Goal: Use online tool/utility: Utilize a website feature to perform a specific function

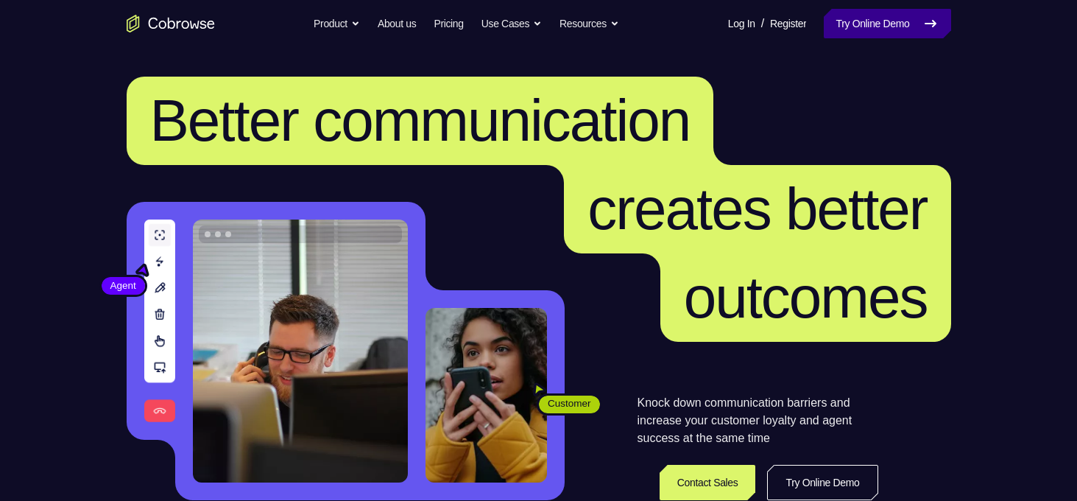
click at [892, 27] on link "Try Online Demo" at bounding box center [887, 23] width 127 height 29
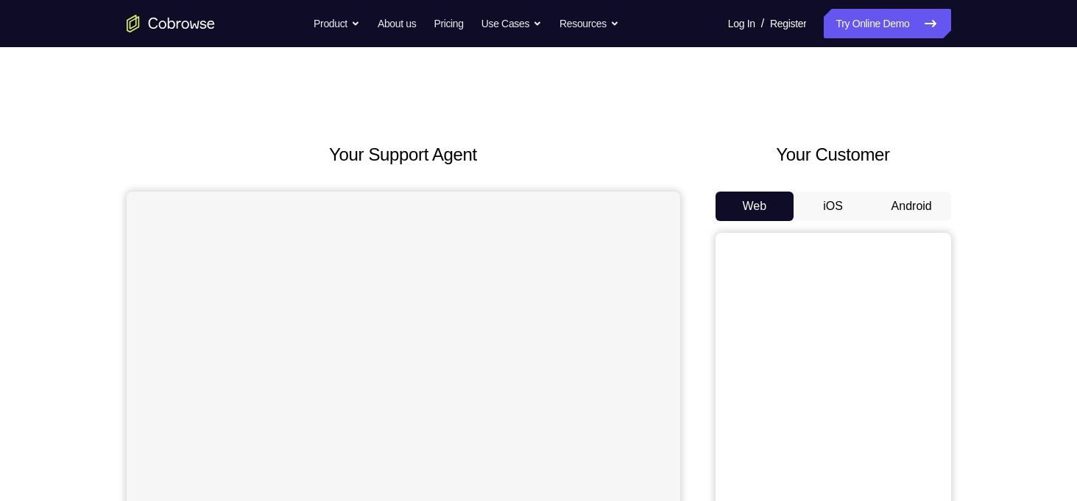
click at [916, 211] on button "Android" at bounding box center [912, 205] width 79 height 29
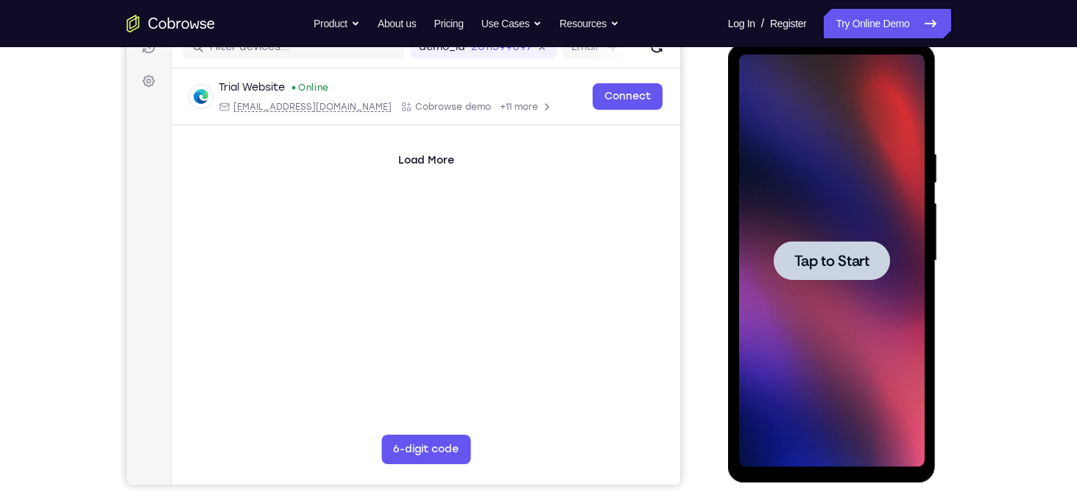
scroll to position [194, 0]
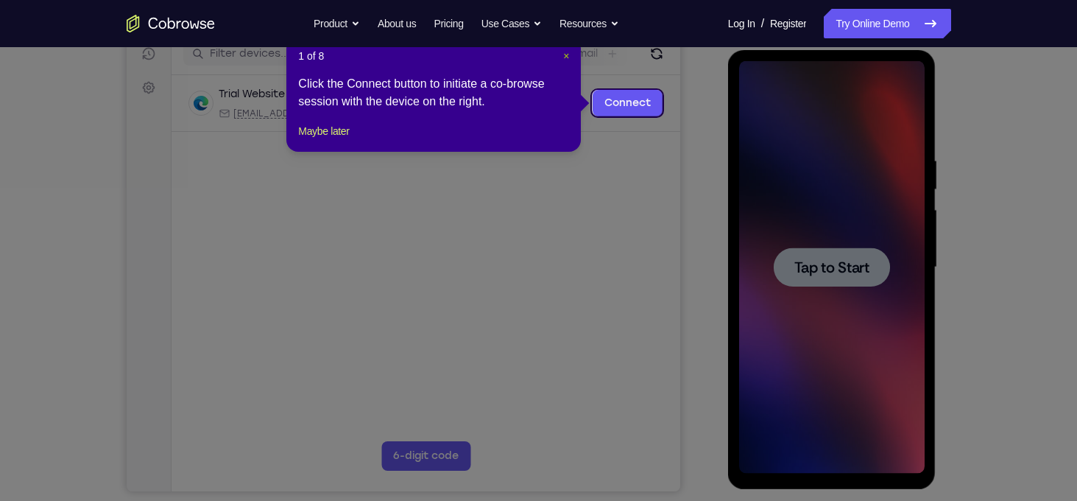
click at [566, 57] on span "×" at bounding box center [566, 56] width 6 height 12
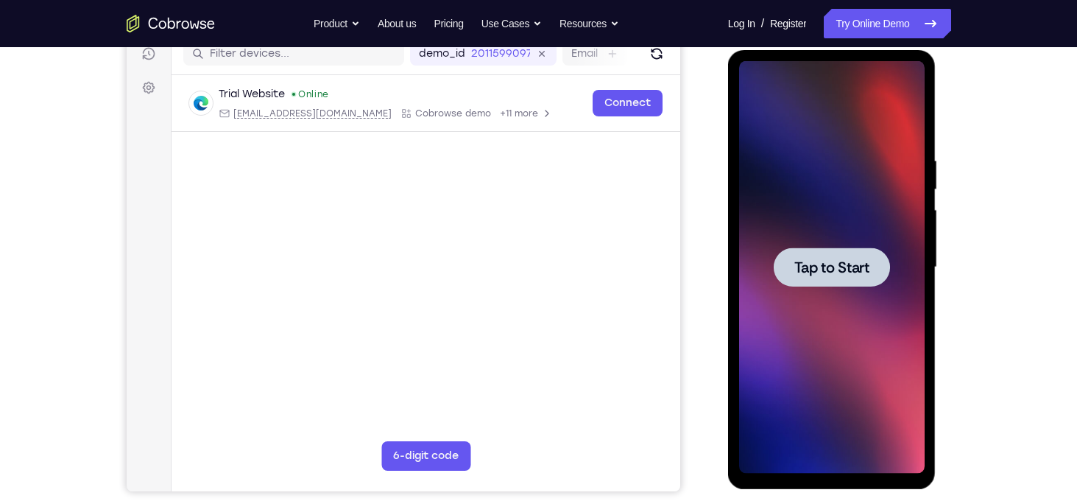
click at [826, 273] on span "Tap to Start" at bounding box center [832, 267] width 75 height 15
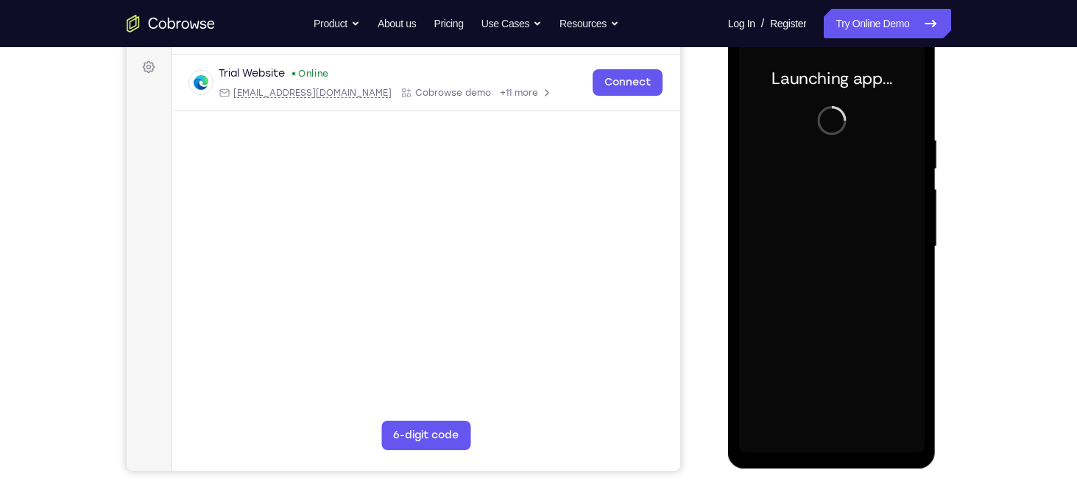
scroll to position [214, 0]
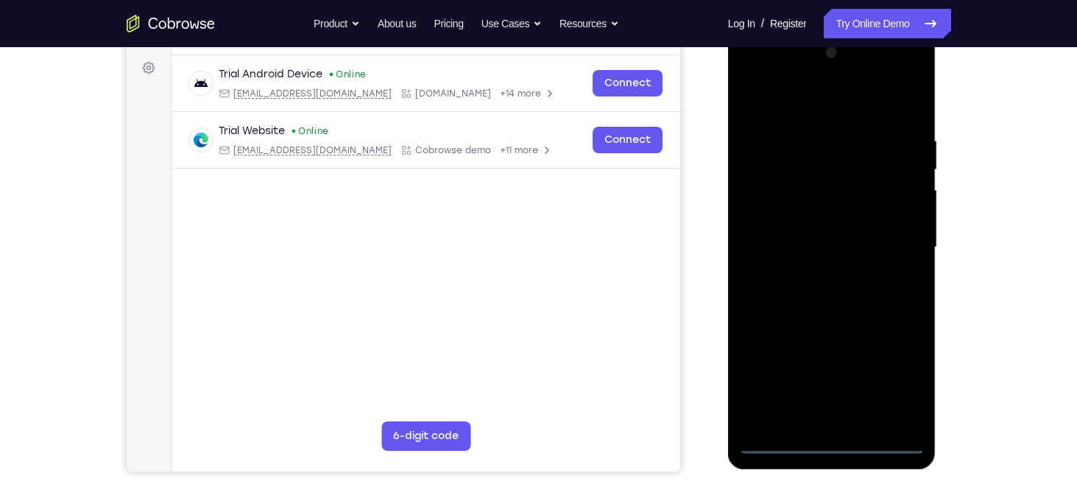
click at [834, 443] on div at bounding box center [832, 247] width 186 height 412
click at [885, 444] on div at bounding box center [832, 247] width 186 height 412
click at [833, 443] on div at bounding box center [832, 247] width 186 height 412
click at [895, 377] on div at bounding box center [832, 247] width 186 height 412
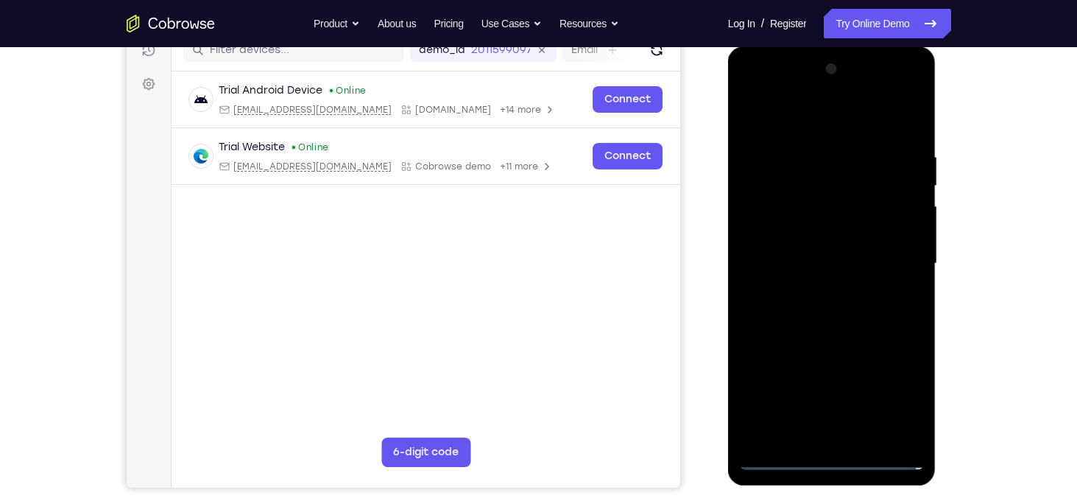
scroll to position [190, 0]
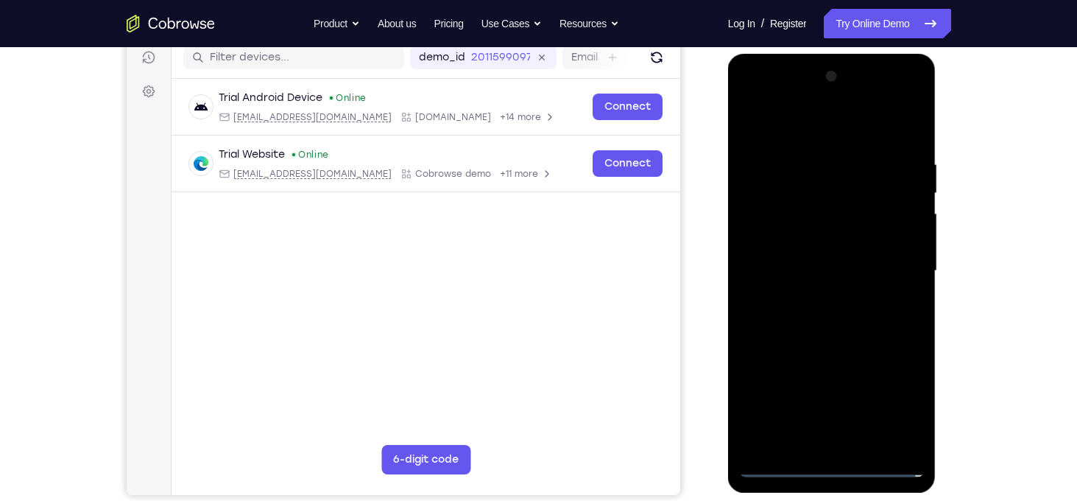
click at [750, 103] on div at bounding box center [832, 271] width 186 height 412
click at [896, 261] on div at bounding box center [832, 271] width 186 height 412
click at [825, 301] on div at bounding box center [832, 271] width 186 height 412
click at [809, 256] on div at bounding box center [832, 271] width 186 height 412
click at [789, 245] on div at bounding box center [832, 271] width 186 height 412
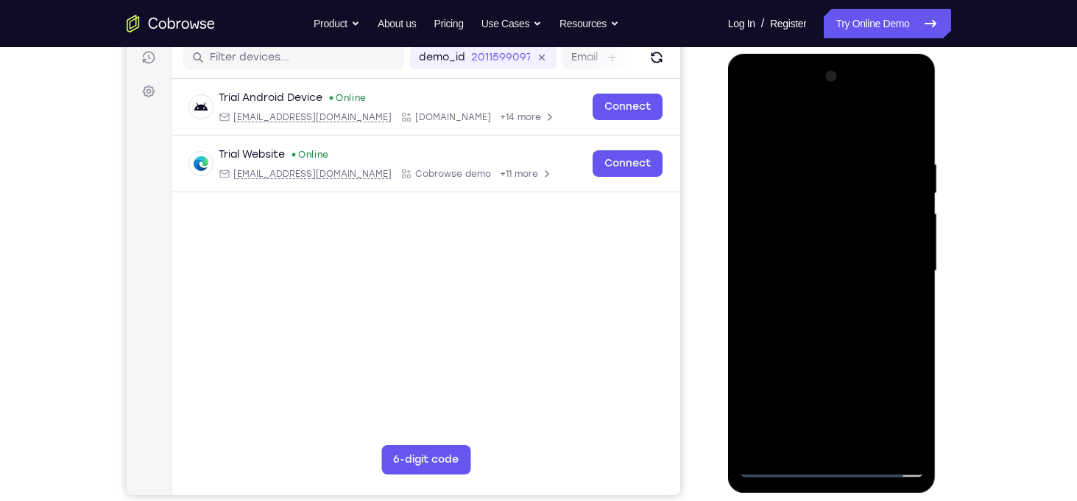
click at [830, 274] on div at bounding box center [832, 271] width 186 height 412
click at [835, 323] on div at bounding box center [832, 271] width 186 height 412
click at [821, 343] on div at bounding box center [832, 271] width 186 height 412
click at [802, 206] on div at bounding box center [832, 271] width 186 height 412
click at [771, 205] on div at bounding box center [832, 271] width 186 height 412
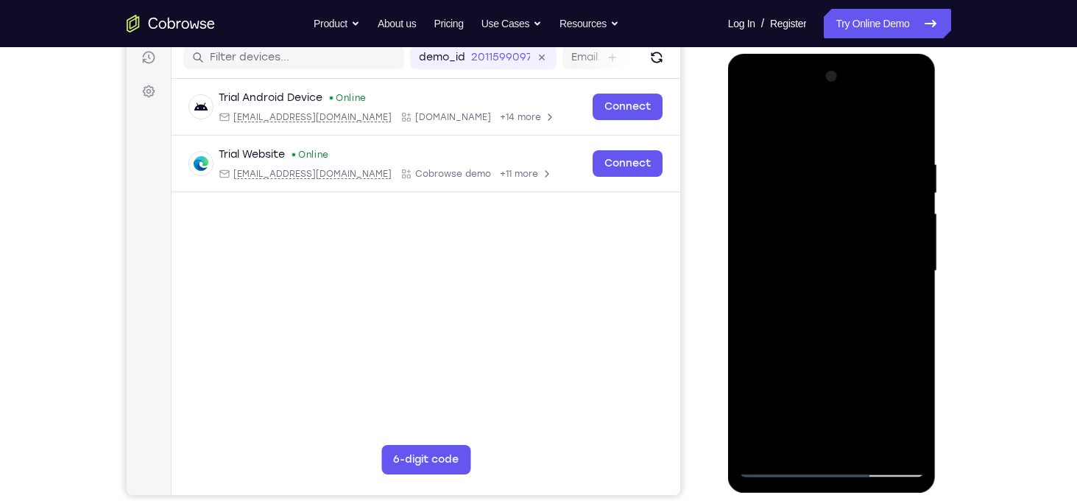
click at [838, 334] on div at bounding box center [832, 271] width 186 height 412
drag, startPoint x: 839, startPoint y: 357, endPoint x: 841, endPoint y: 248, distance: 109.0
click at [841, 248] on div at bounding box center [832, 271] width 186 height 412
click at [915, 233] on div at bounding box center [832, 271] width 186 height 412
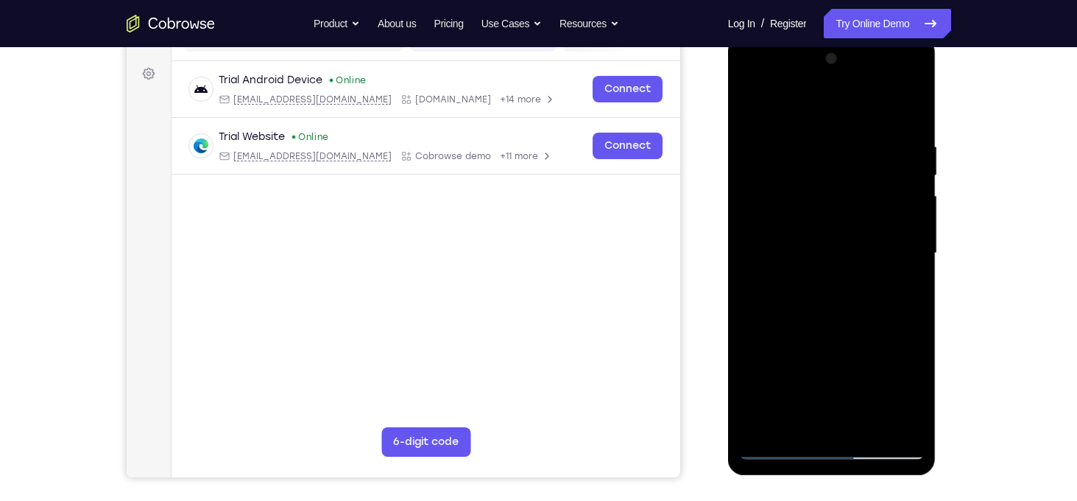
scroll to position [207, 0]
click at [866, 429] on div at bounding box center [832, 254] width 186 height 412
click at [847, 334] on div at bounding box center [832, 254] width 186 height 412
click at [863, 236] on div at bounding box center [832, 254] width 186 height 412
click at [800, 417] on div at bounding box center [832, 254] width 186 height 412
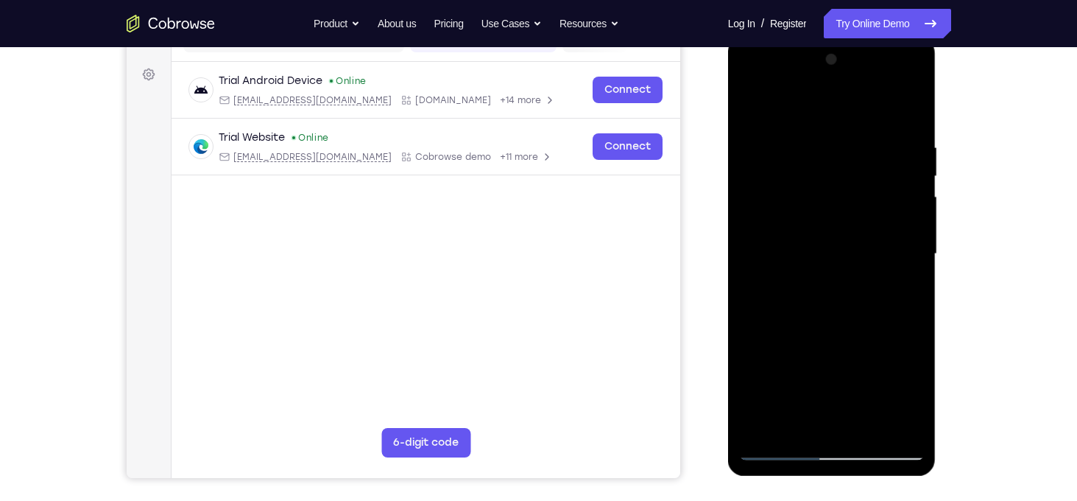
click at [753, 106] on div at bounding box center [832, 254] width 186 height 412
drag, startPoint x: 822, startPoint y: 360, endPoint x: 851, endPoint y: 105, distance: 257.2
click at [851, 105] on div at bounding box center [832, 254] width 186 height 412
drag, startPoint x: 823, startPoint y: 354, endPoint x: 840, endPoint y: 142, distance: 212.8
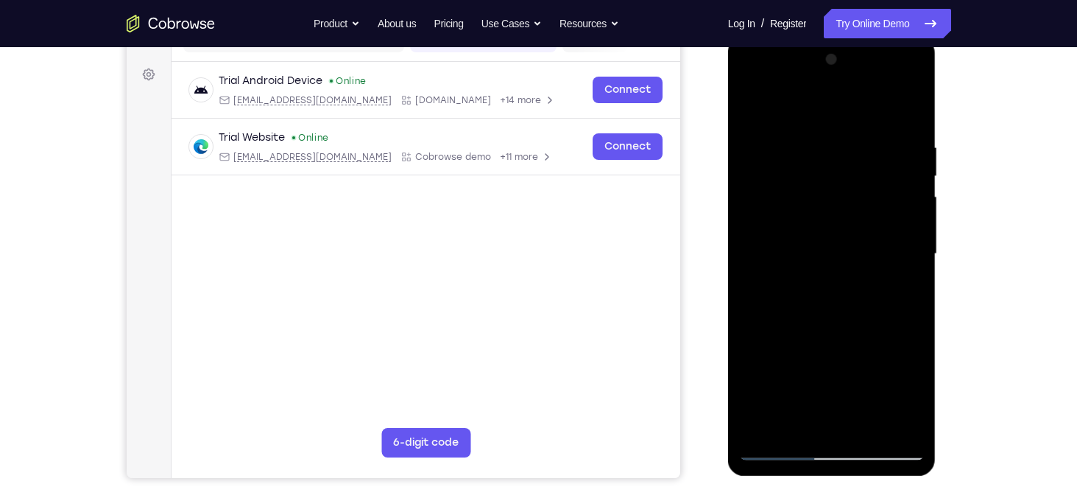
click at [840, 142] on div at bounding box center [832, 254] width 186 height 412
drag, startPoint x: 825, startPoint y: 358, endPoint x: 863, endPoint y: 133, distance: 228.6
click at [863, 133] on div at bounding box center [832, 254] width 186 height 412
drag, startPoint x: 840, startPoint y: 348, endPoint x: 865, endPoint y: 129, distance: 220.9
click at [865, 129] on div at bounding box center [832, 254] width 186 height 412
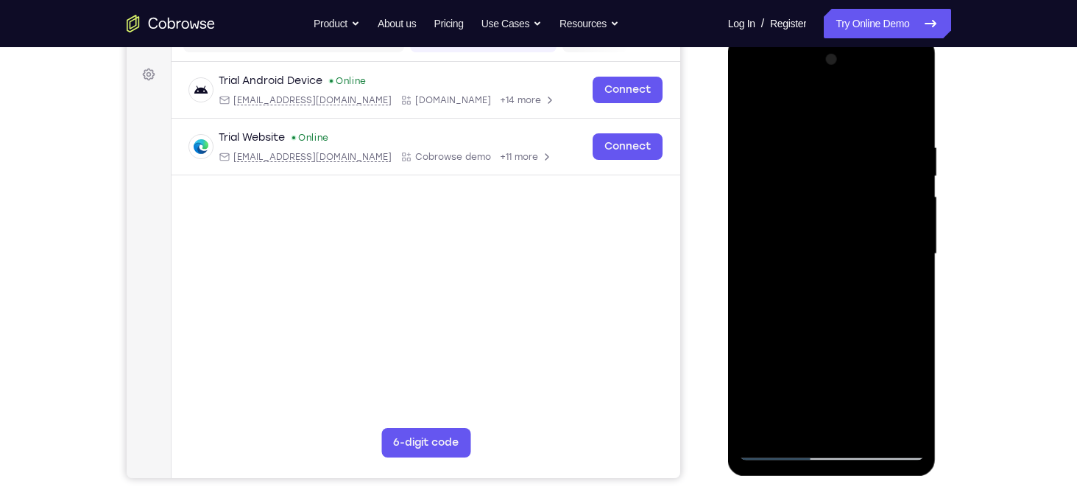
drag, startPoint x: 864, startPoint y: 392, endPoint x: 859, endPoint y: 98, distance: 294.6
click at [859, 98] on div at bounding box center [832, 254] width 186 height 412
drag, startPoint x: 854, startPoint y: 344, endPoint x: 861, endPoint y: 155, distance: 189.4
click at [861, 155] on div at bounding box center [832, 254] width 186 height 412
drag, startPoint x: 847, startPoint y: 345, endPoint x: 860, endPoint y: 99, distance: 245.6
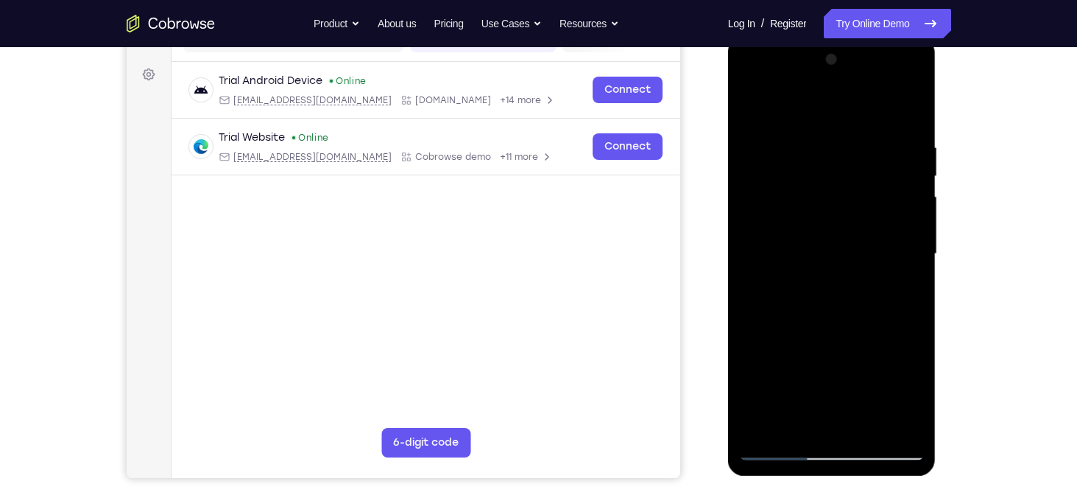
click at [860, 99] on div at bounding box center [832, 254] width 186 height 412
drag, startPoint x: 837, startPoint y: 333, endPoint x: 857, endPoint y: 211, distance: 123.1
click at [857, 211] on div at bounding box center [832, 254] width 186 height 412
click at [915, 234] on div at bounding box center [832, 254] width 186 height 412
drag, startPoint x: 845, startPoint y: 336, endPoint x: 827, endPoint y: 61, distance: 275.3
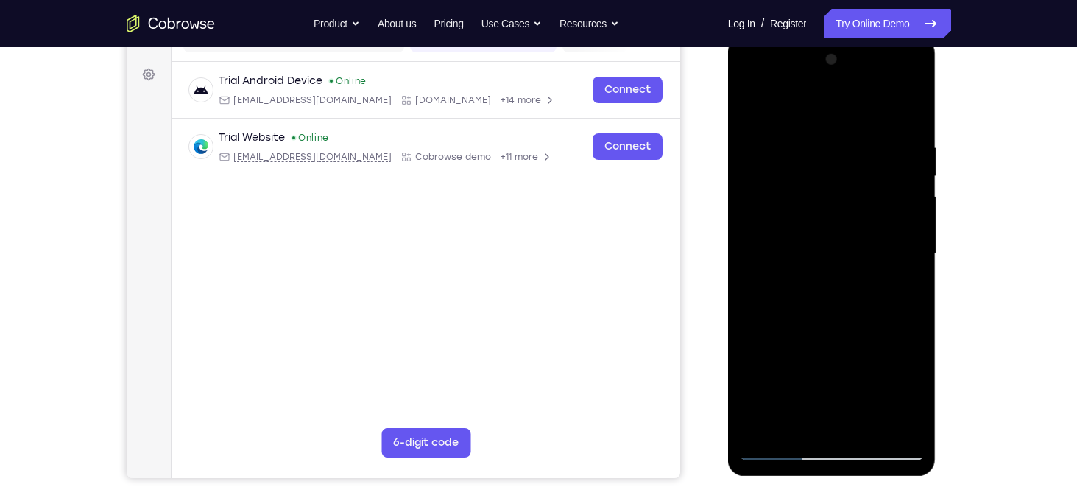
click at [827, 61] on div at bounding box center [832, 254] width 186 height 412
drag, startPoint x: 844, startPoint y: 373, endPoint x: 853, endPoint y: 161, distance: 213.0
click at [853, 161] on div at bounding box center [832, 254] width 186 height 412
drag, startPoint x: 849, startPoint y: 175, endPoint x: 842, endPoint y: 332, distance: 157.7
click at [842, 332] on div at bounding box center [832, 254] width 186 height 412
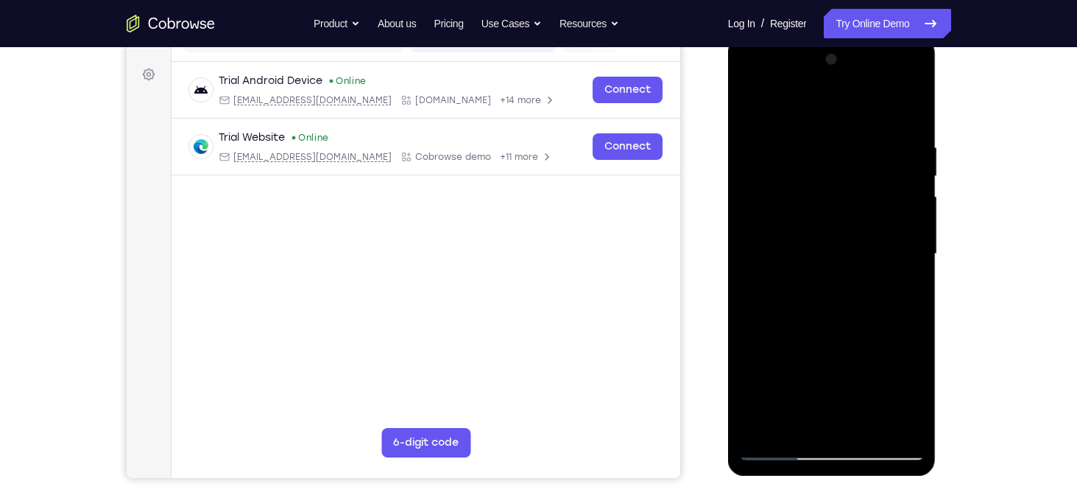
click at [917, 194] on div at bounding box center [832, 254] width 186 height 412
drag, startPoint x: 847, startPoint y: 359, endPoint x: 847, endPoint y: 74, distance: 285.0
click at [847, 74] on div at bounding box center [832, 254] width 186 height 412
click at [915, 195] on div at bounding box center [832, 254] width 186 height 412
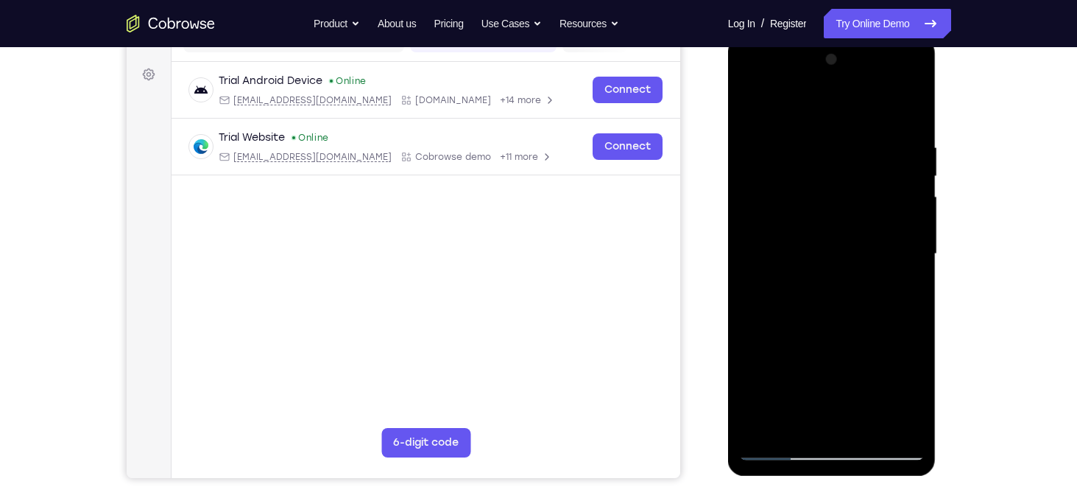
drag, startPoint x: 863, startPoint y: 371, endPoint x: 865, endPoint y: 147, distance: 223.9
click at [865, 147] on div at bounding box center [832, 254] width 186 height 412
drag, startPoint x: 859, startPoint y: 351, endPoint x: 873, endPoint y: 233, distance: 117.8
click at [873, 233] on div at bounding box center [832, 254] width 186 height 412
click at [919, 203] on div at bounding box center [832, 254] width 186 height 412
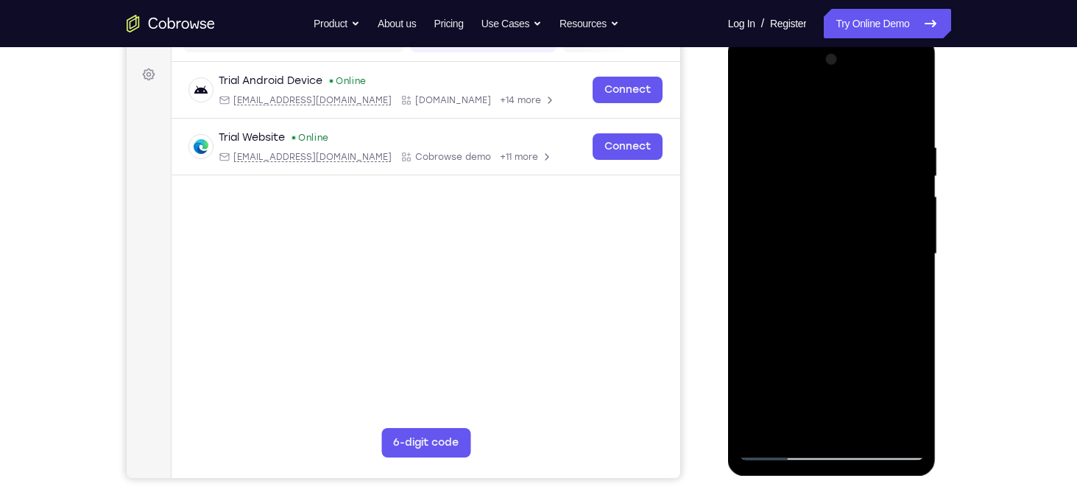
click at [919, 203] on div at bounding box center [832, 254] width 186 height 412
click at [918, 208] on div at bounding box center [832, 254] width 186 height 412
drag, startPoint x: 846, startPoint y: 352, endPoint x: 857, endPoint y: 160, distance: 192.5
click at [857, 160] on div at bounding box center [832, 254] width 186 height 412
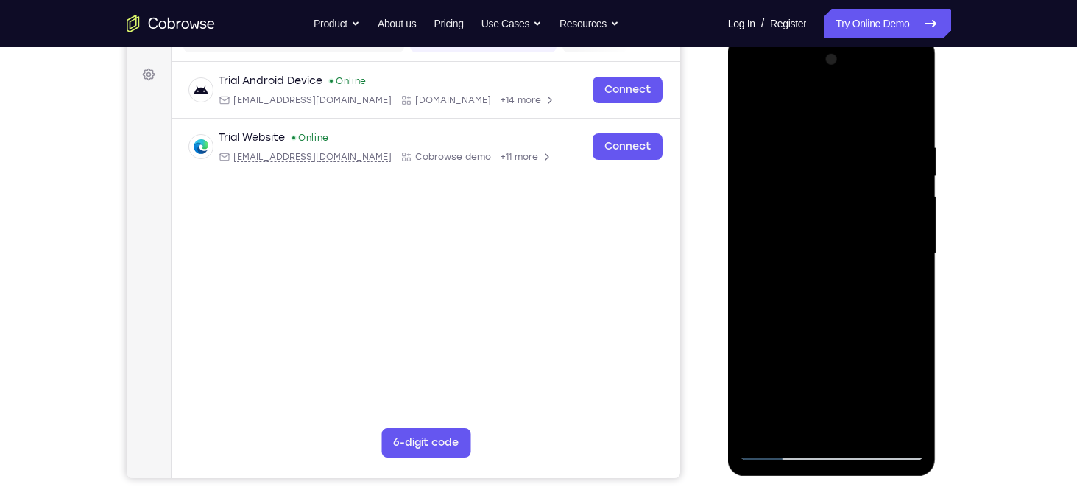
drag, startPoint x: 854, startPoint y: 355, endPoint x: 864, endPoint y: 83, distance: 271.9
click at [864, 83] on div at bounding box center [832, 254] width 186 height 412
drag, startPoint x: 862, startPoint y: 337, endPoint x: 864, endPoint y: 198, distance: 139.2
click at [864, 198] on div at bounding box center [832, 254] width 186 height 412
click at [917, 189] on div at bounding box center [832, 254] width 186 height 412
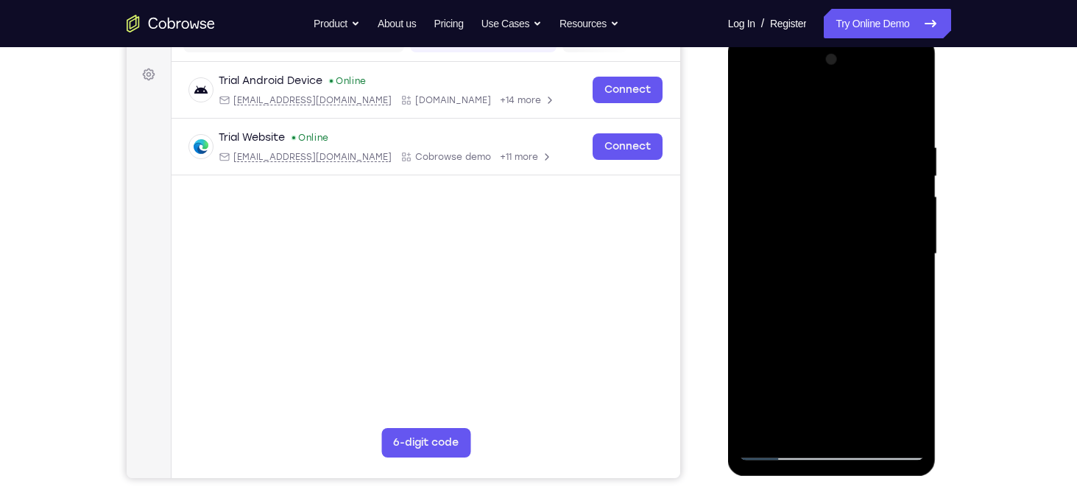
drag, startPoint x: 858, startPoint y: 344, endPoint x: 831, endPoint y: 107, distance: 238.7
click at [831, 107] on div at bounding box center [832, 254] width 186 height 412
drag, startPoint x: 837, startPoint y: 341, endPoint x: 840, endPoint y: 232, distance: 109.0
click at [840, 232] on div at bounding box center [832, 254] width 186 height 412
click at [914, 202] on div at bounding box center [832, 254] width 186 height 412
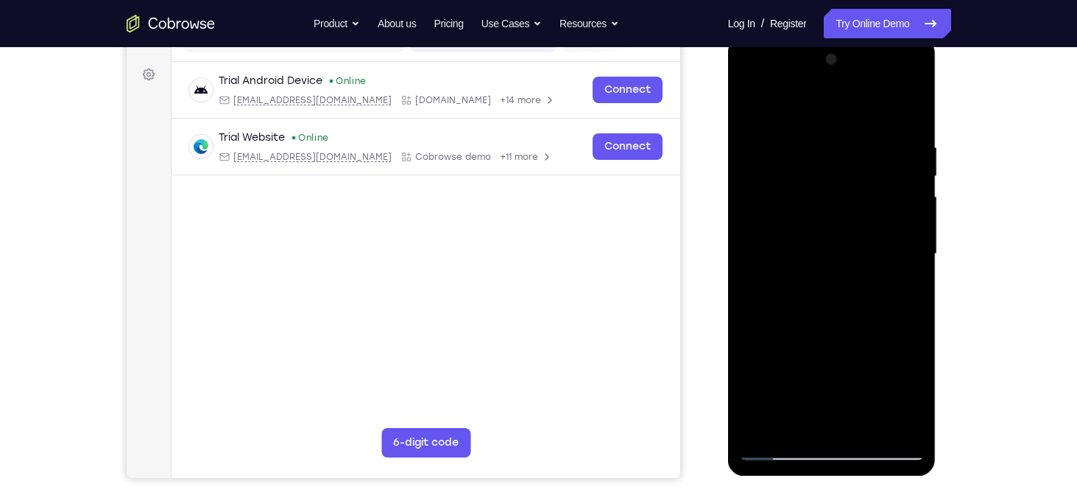
click at [751, 204] on div at bounding box center [832, 254] width 186 height 412
click at [918, 201] on div at bounding box center [832, 254] width 186 height 412
click at [915, 203] on div at bounding box center [832, 254] width 186 height 412
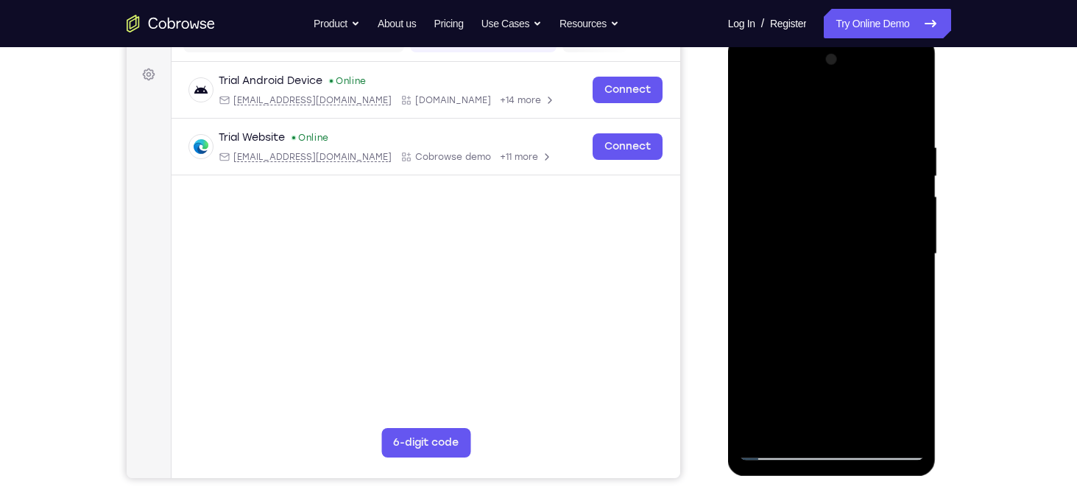
click at [915, 203] on div at bounding box center [832, 254] width 186 height 412
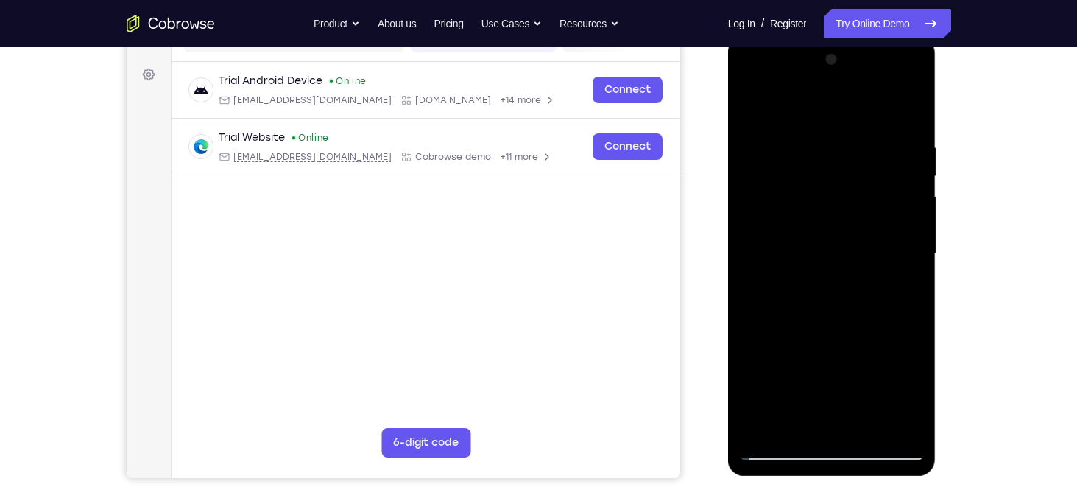
drag, startPoint x: 855, startPoint y: 342, endPoint x: 864, endPoint y: 177, distance: 164.4
click at [864, 177] on div at bounding box center [832, 254] width 186 height 412
drag, startPoint x: 823, startPoint y: 315, endPoint x: 837, endPoint y: 120, distance: 195.6
click at [837, 120] on div at bounding box center [832, 254] width 186 height 412
drag, startPoint x: 832, startPoint y: 327, endPoint x: 828, endPoint y: 112, distance: 215.1
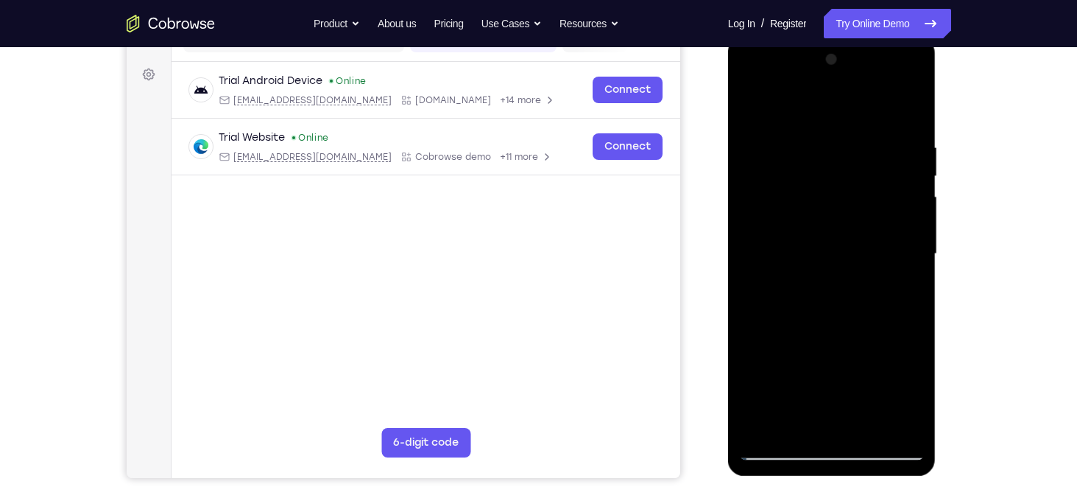
click at [828, 112] on div at bounding box center [832, 254] width 186 height 412
drag, startPoint x: 817, startPoint y: 387, endPoint x: 832, endPoint y: 105, distance: 283.2
click at [832, 105] on div at bounding box center [832, 254] width 186 height 412
drag, startPoint x: 838, startPoint y: 346, endPoint x: 845, endPoint y: 232, distance: 114.3
click at [845, 232] on div at bounding box center [832, 254] width 186 height 412
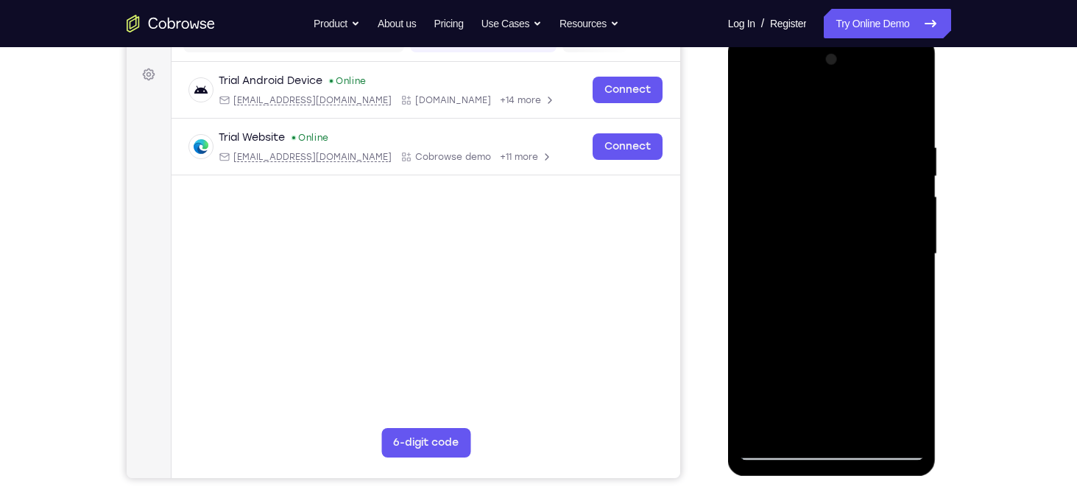
click at [913, 242] on div at bounding box center [832, 254] width 186 height 412
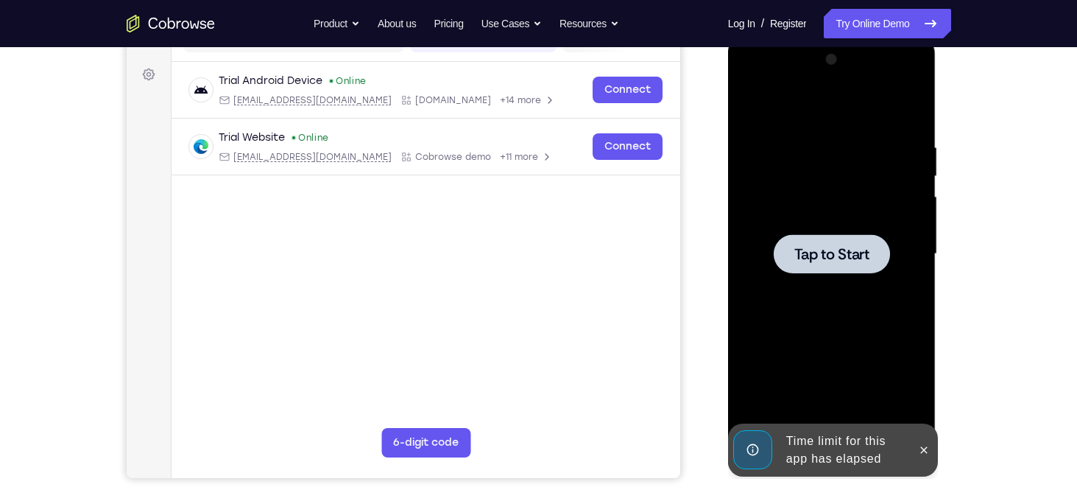
click at [827, 259] on span "Tap to Start" at bounding box center [832, 254] width 75 height 15
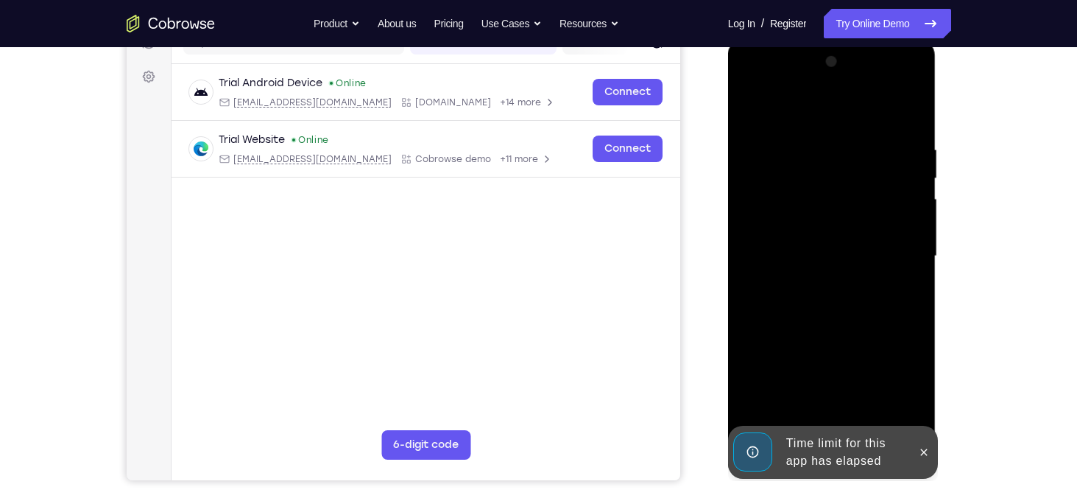
scroll to position [205, 0]
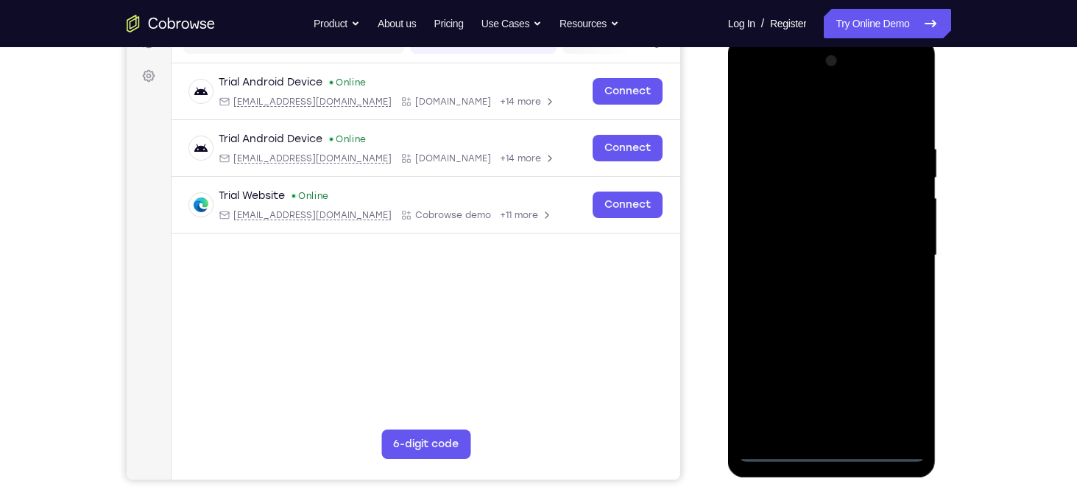
click at [831, 446] on div at bounding box center [832, 255] width 186 height 412
click at [892, 390] on div at bounding box center [832, 255] width 186 height 412
click at [753, 83] on div at bounding box center [832, 255] width 186 height 412
click at [890, 253] on div at bounding box center [832, 255] width 186 height 412
click at [795, 386] on div at bounding box center [832, 255] width 186 height 412
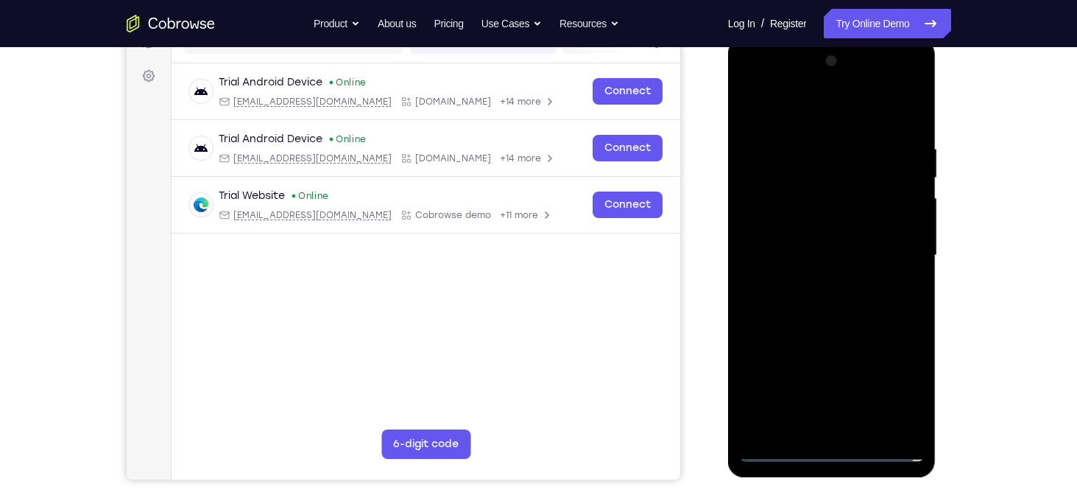
click at [817, 282] on div at bounding box center [832, 255] width 186 height 412
click at [824, 328] on div at bounding box center [832, 255] width 186 height 412
click at [783, 184] on div at bounding box center [832, 255] width 186 height 412
click at [775, 189] on div at bounding box center [832, 255] width 186 height 412
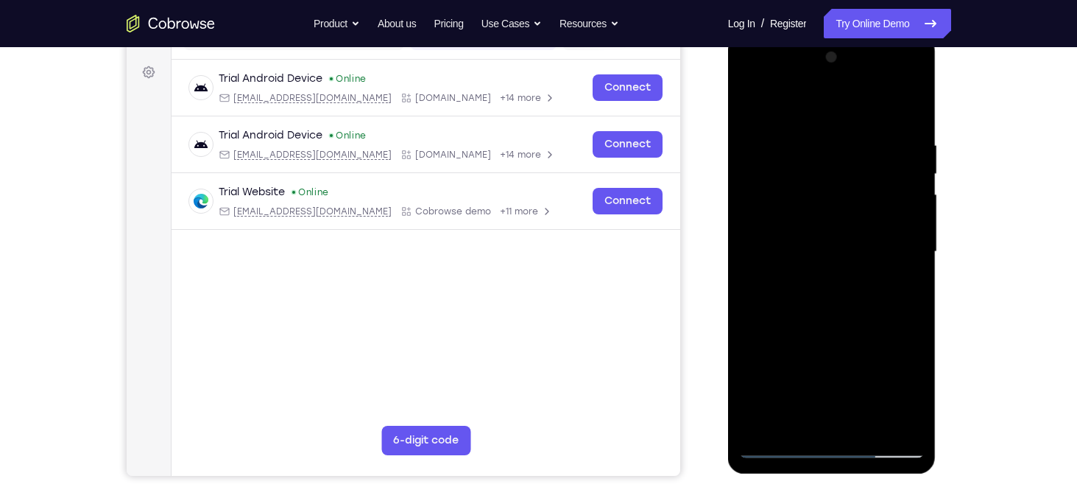
scroll to position [212, 0]
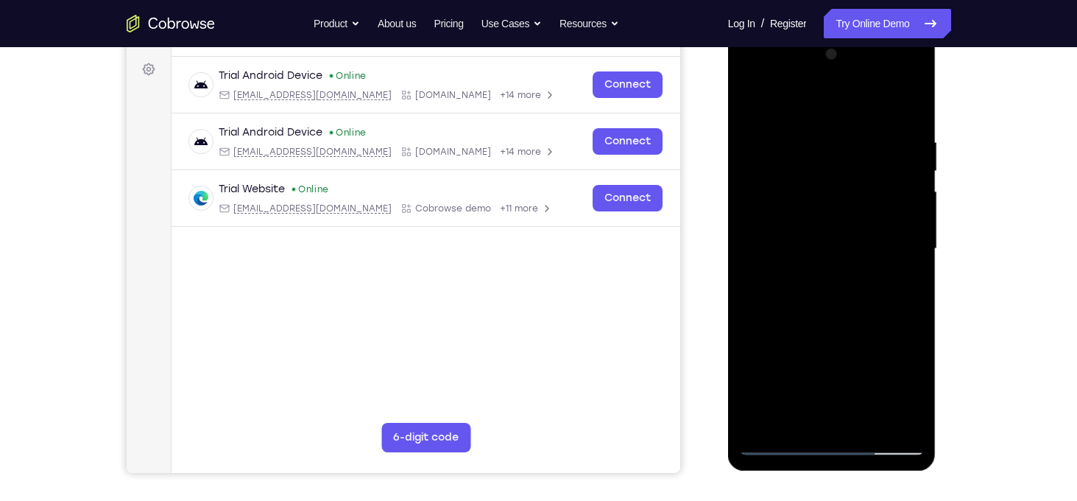
click at [834, 319] on div at bounding box center [832, 249] width 186 height 412
click at [817, 129] on div at bounding box center [832, 249] width 186 height 412
click at [915, 273] on div at bounding box center [832, 249] width 186 height 412
drag, startPoint x: 916, startPoint y: 268, endPoint x: 633, endPoint y: 288, distance: 283.5
click at [728, 288] on html "Online web based iOS Simulators and Android Emulators. Run iPhone, iPad, Mobile…" at bounding box center [833, 253] width 210 height 442
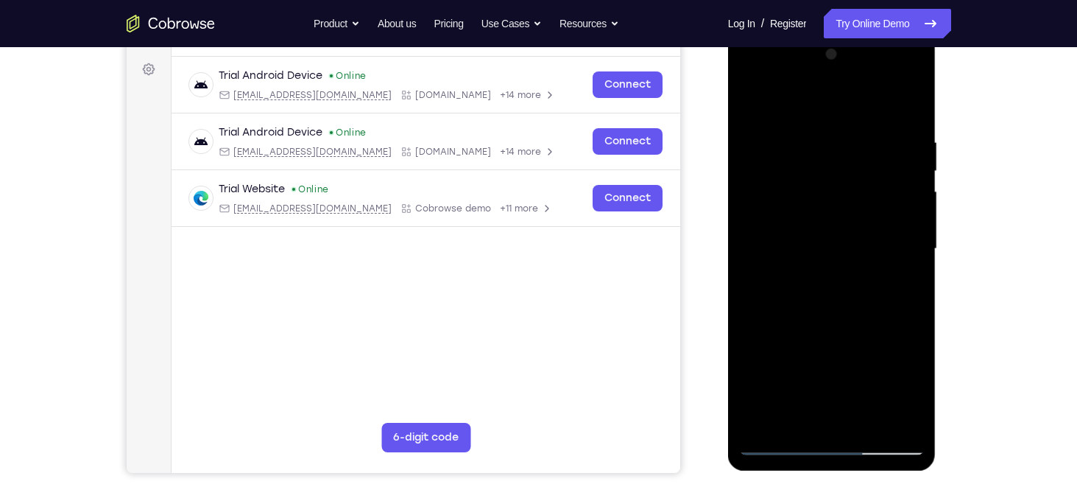
drag, startPoint x: 912, startPoint y: 249, endPoint x: 613, endPoint y: 303, distance: 304.5
click at [728, 303] on html "Online web based iOS Simulators and Android Emulators. Run iPhone, iPad, Mobile…" at bounding box center [833, 253] width 210 height 442
click at [915, 272] on div at bounding box center [832, 249] width 186 height 412
click at [917, 254] on div at bounding box center [832, 249] width 186 height 412
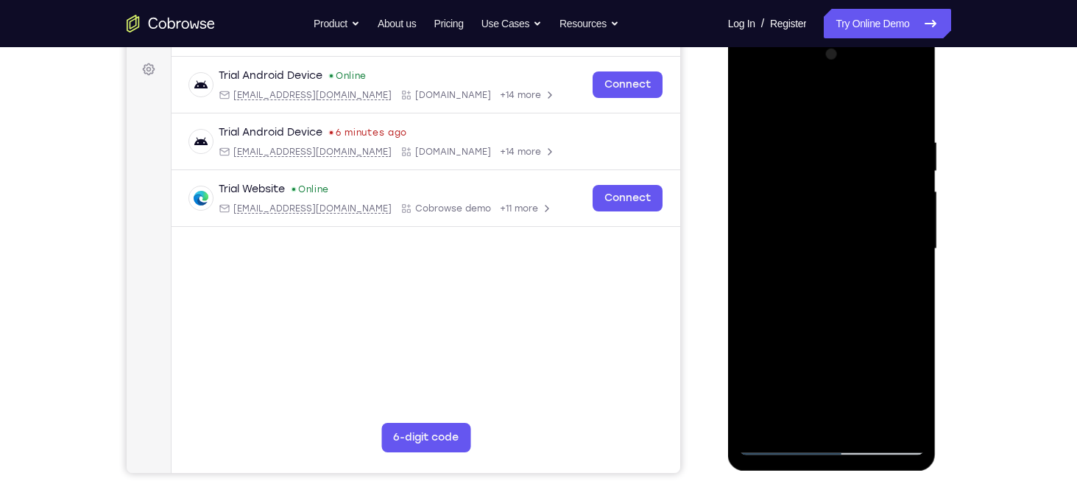
click at [916, 258] on div at bounding box center [832, 249] width 186 height 412
click at [915, 275] on div at bounding box center [832, 249] width 186 height 412
click at [913, 278] on div at bounding box center [832, 249] width 186 height 412
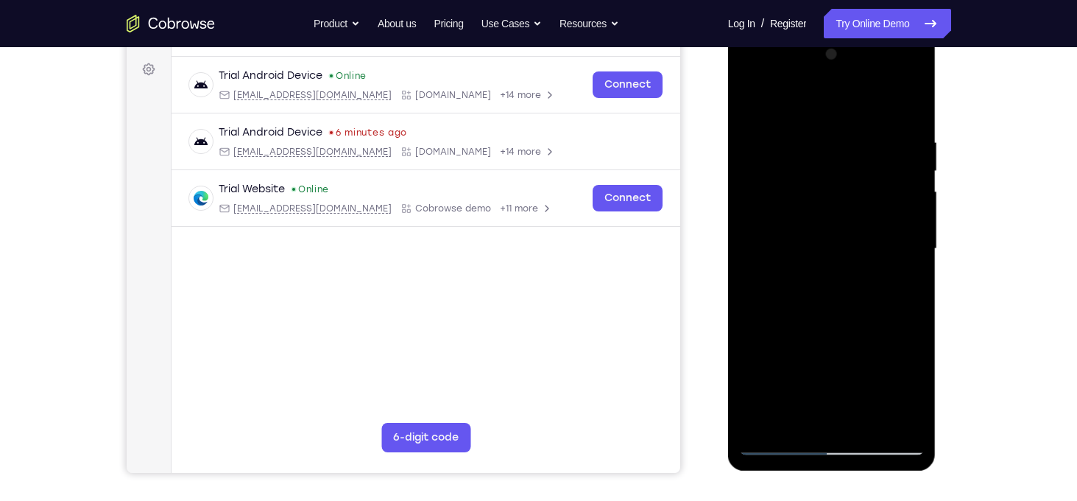
click at [921, 293] on div at bounding box center [832, 249] width 186 height 412
drag, startPoint x: 915, startPoint y: 275, endPoint x: 1424, endPoint y: 338, distance: 512.7
click at [728, 306] on html "Online web based iOS Simulators and Android Emulators. Run iPhone, iPad, Mobile…" at bounding box center [833, 253] width 210 height 442
drag, startPoint x: 918, startPoint y: 276, endPoint x: 675, endPoint y: 307, distance: 245.0
click at [728, 307] on html "Online web based iOS Simulators and Android Emulators. Run iPhone, iPad, Mobile…" at bounding box center [833, 253] width 210 height 442
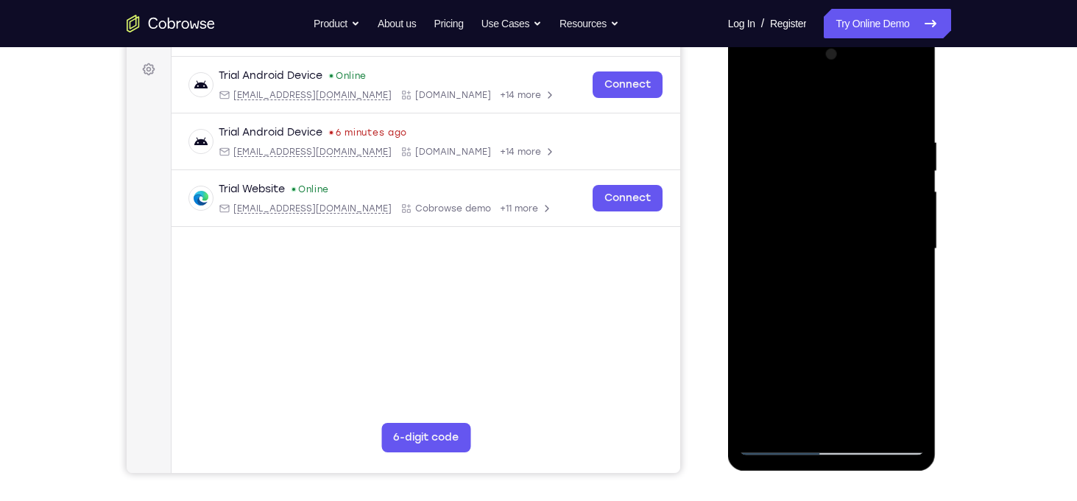
drag, startPoint x: 913, startPoint y: 279, endPoint x: 706, endPoint y: 286, distance: 207.0
click at [728, 286] on html "Online web based iOS Simulators and Android Emulators. Run iPhone, iPad, Mobile…" at bounding box center [833, 253] width 210 height 442
drag, startPoint x: 916, startPoint y: 289, endPoint x: 645, endPoint y: 303, distance: 271.3
click at [728, 303] on html "Online web based iOS Simulators and Android Emulators. Run iPhone, iPad, Mobile…" at bounding box center [833, 253] width 210 height 442
click at [912, 312] on div at bounding box center [832, 249] width 186 height 412
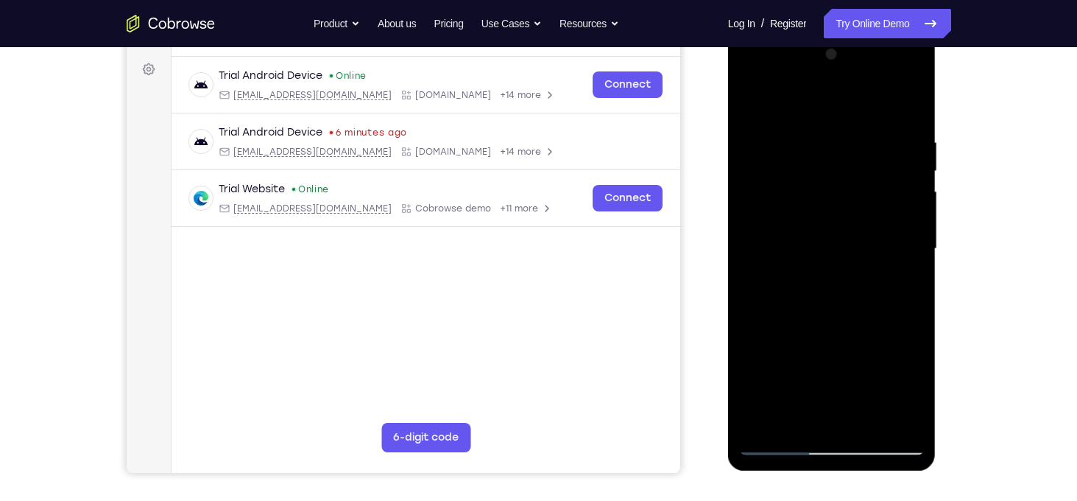
click at [790, 101] on div at bounding box center [832, 249] width 186 height 412
click at [751, 101] on div at bounding box center [832, 249] width 186 height 412
click at [911, 263] on div at bounding box center [832, 249] width 186 height 412
click at [917, 268] on div at bounding box center [832, 249] width 186 height 412
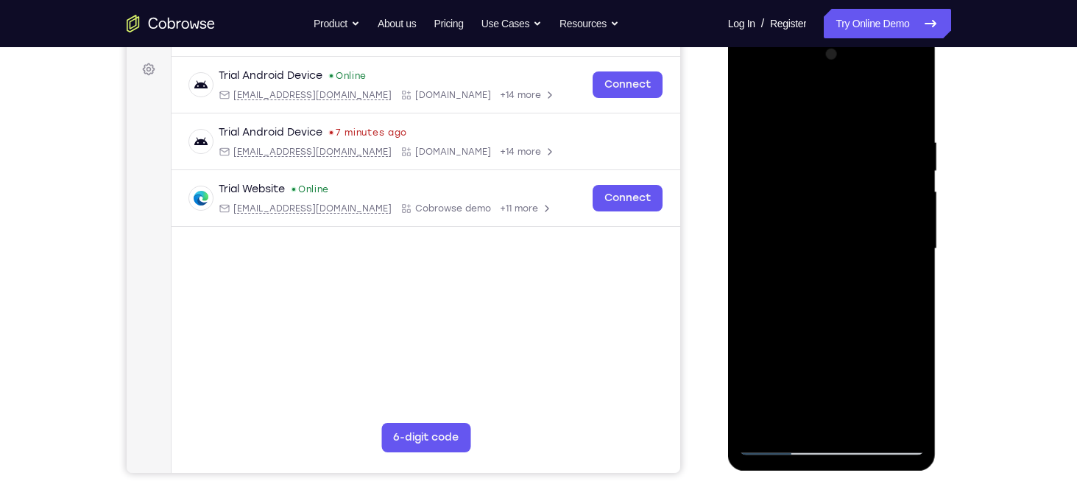
click at [902, 315] on div at bounding box center [832, 249] width 186 height 412
click at [918, 314] on div at bounding box center [832, 249] width 186 height 412
click at [913, 284] on div at bounding box center [832, 249] width 186 height 412
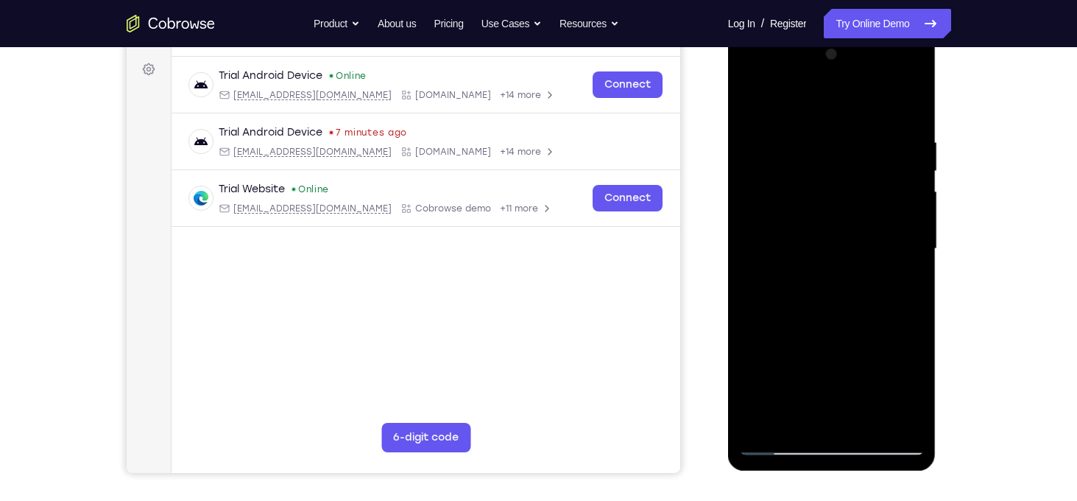
click at [913, 308] on div at bounding box center [832, 249] width 186 height 412
click at [912, 289] on div at bounding box center [832, 249] width 186 height 412
click at [915, 273] on div at bounding box center [832, 249] width 186 height 412
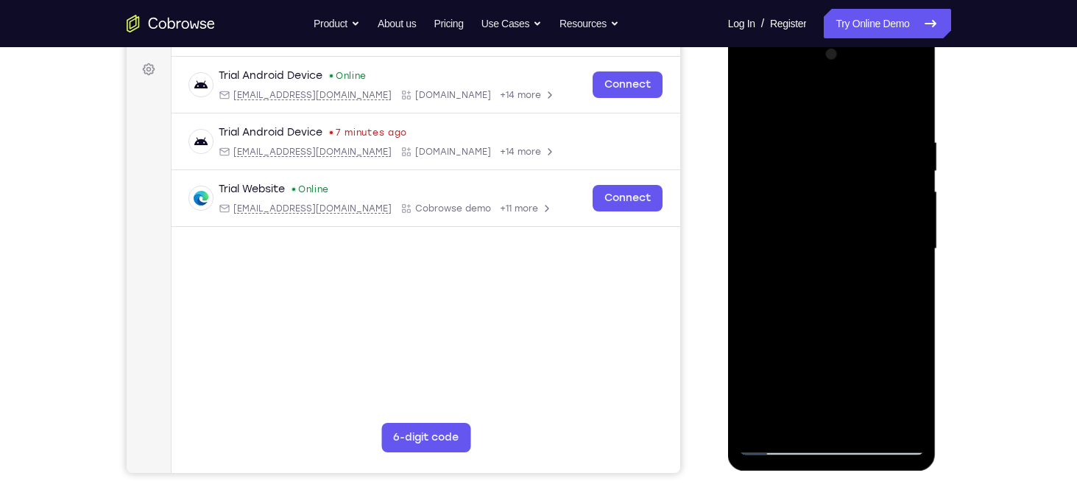
click at [915, 273] on div at bounding box center [832, 249] width 186 height 412
click at [917, 273] on div at bounding box center [832, 249] width 186 height 412
click at [743, 300] on div at bounding box center [832, 249] width 186 height 412
click at [745, 300] on div at bounding box center [832, 249] width 186 height 412
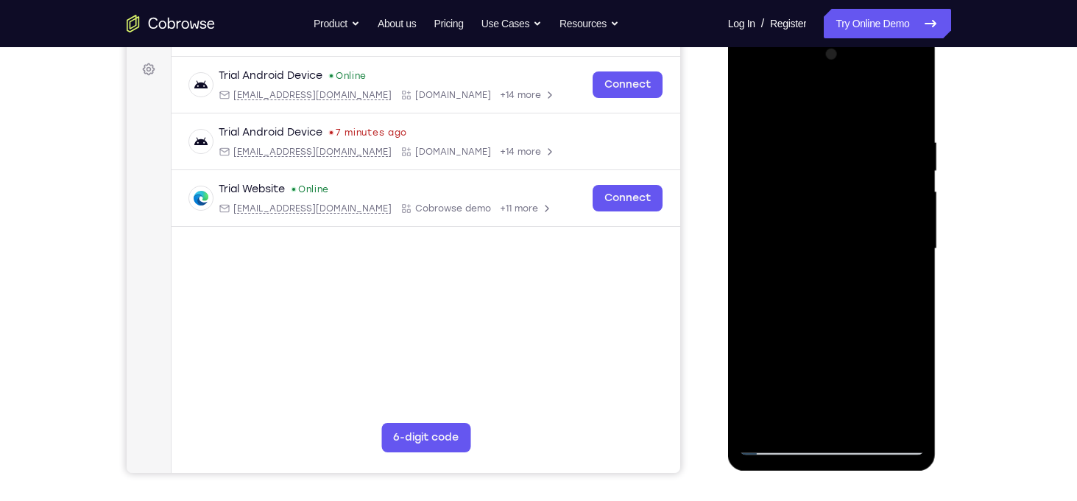
click at [892, 417] on div at bounding box center [832, 249] width 186 height 412
click at [915, 280] on div at bounding box center [832, 249] width 186 height 412
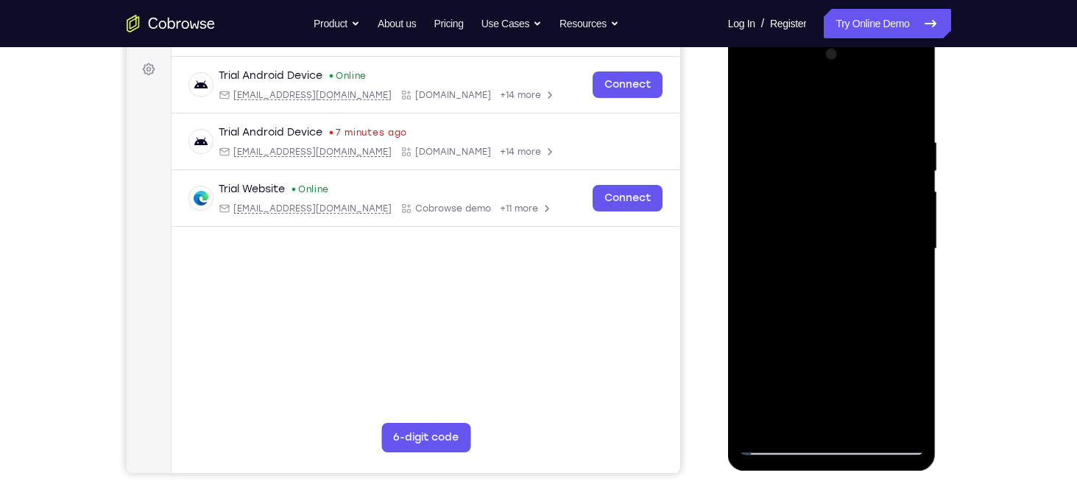
click at [915, 280] on div at bounding box center [832, 249] width 186 height 412
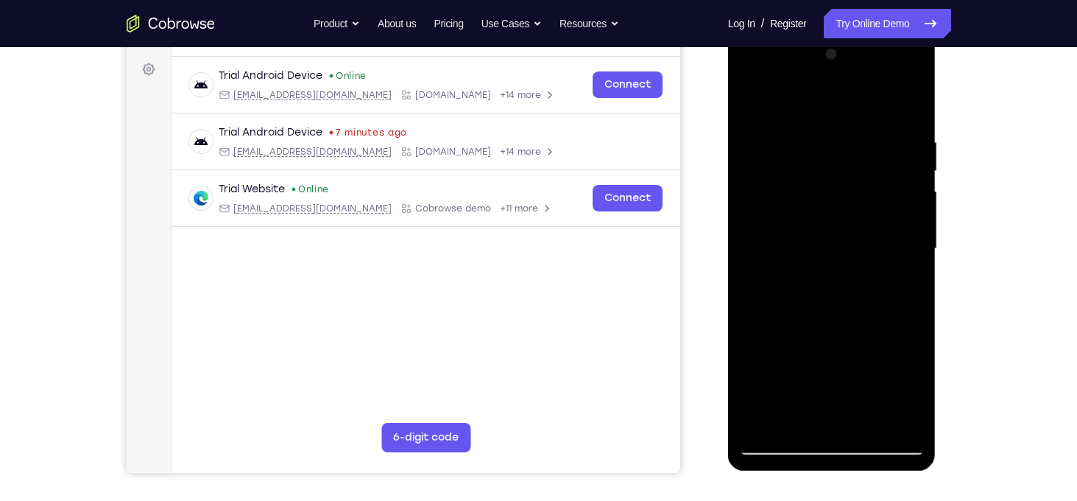
click at [915, 280] on div at bounding box center [832, 249] width 186 height 412
